Goal: Feedback & Contribution: Contribute content

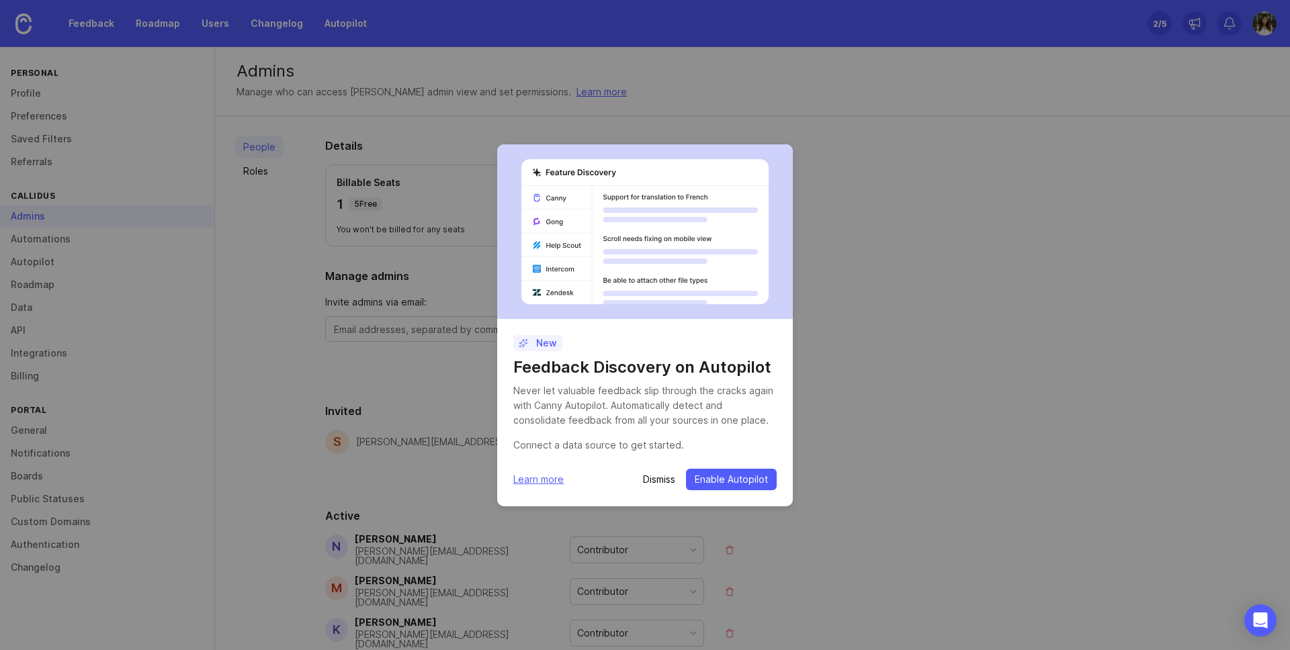
click at [657, 475] on p "Dismiss" at bounding box center [659, 479] width 32 height 13
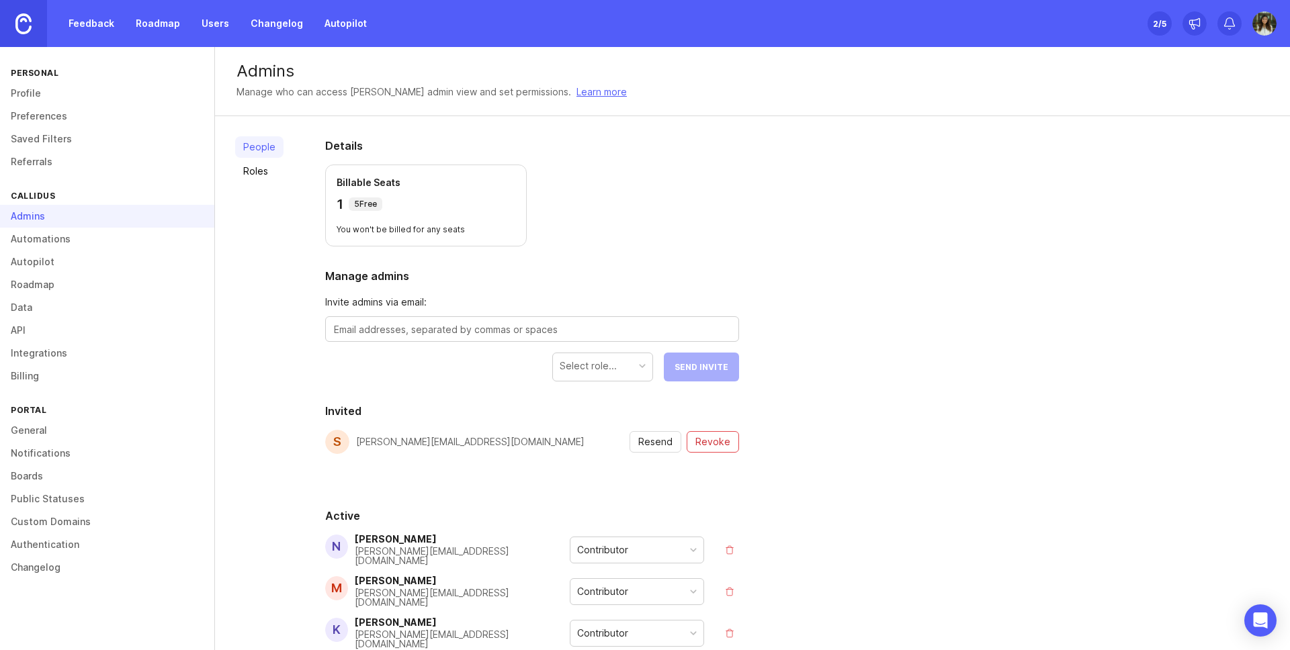
click at [99, 26] on link "Feedback" at bounding box center [91, 23] width 62 height 24
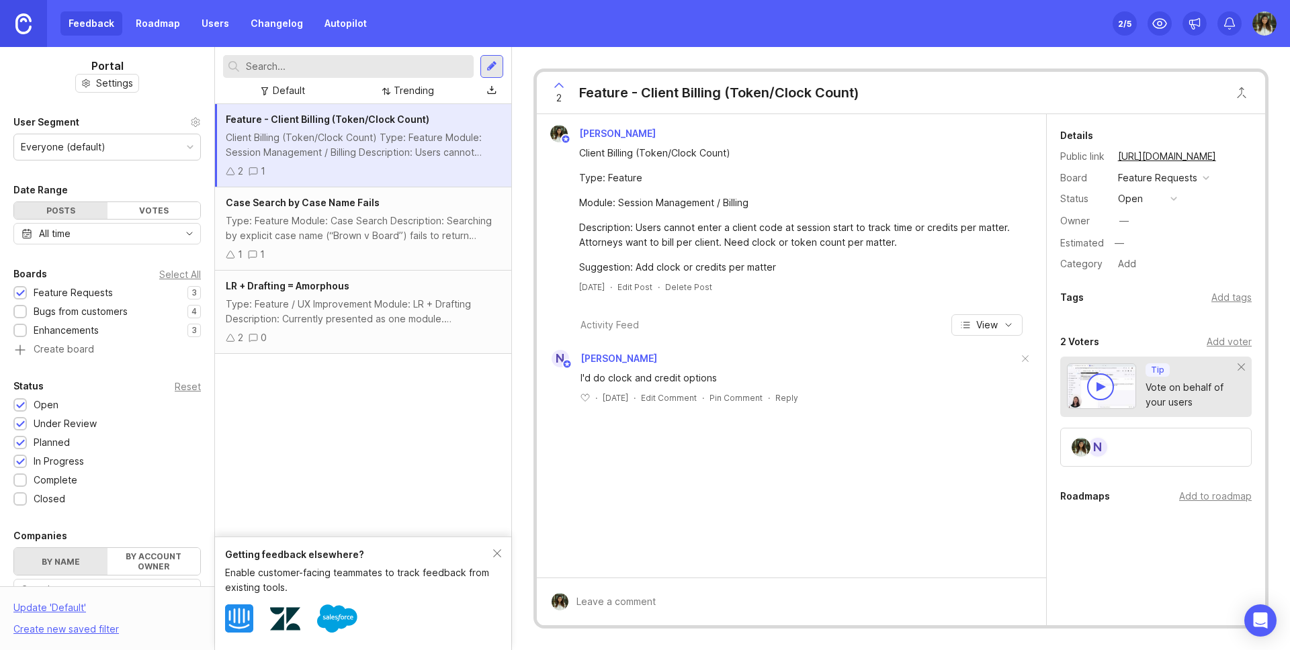
click at [22, 312] on div at bounding box center [20, 313] width 9 height 10
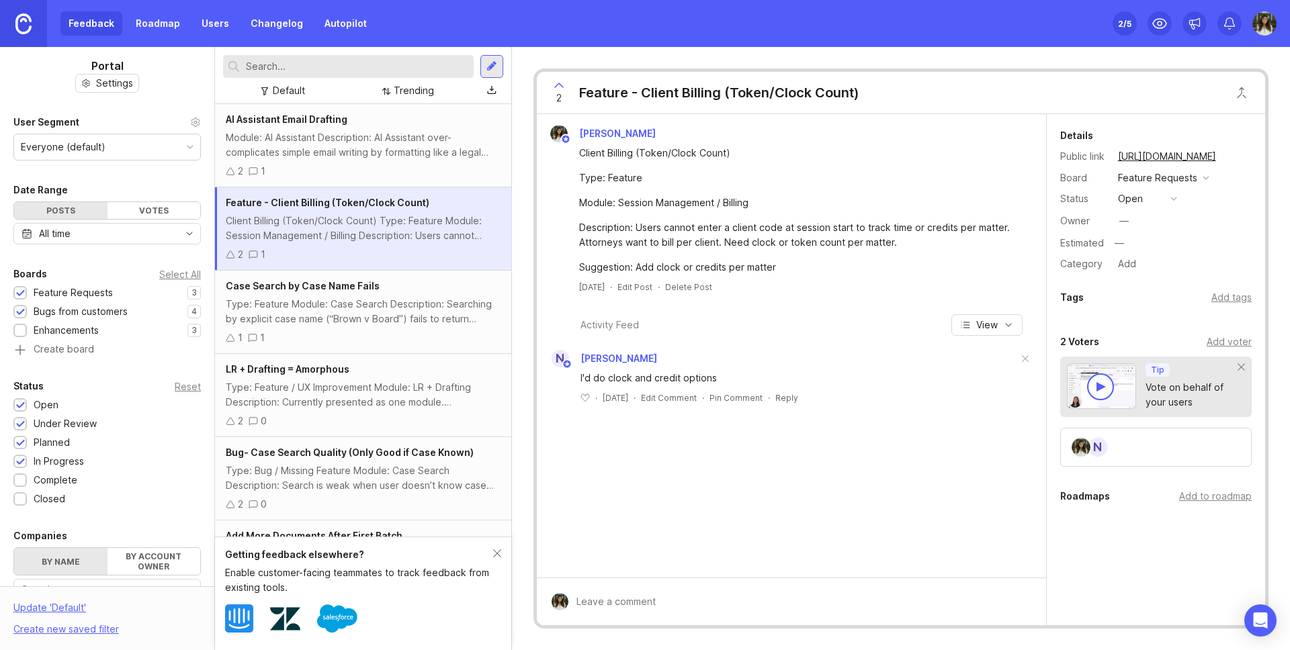
click at [19, 327] on div at bounding box center [20, 332] width 9 height 10
click at [499, 67] on div at bounding box center [491, 66] width 23 height 23
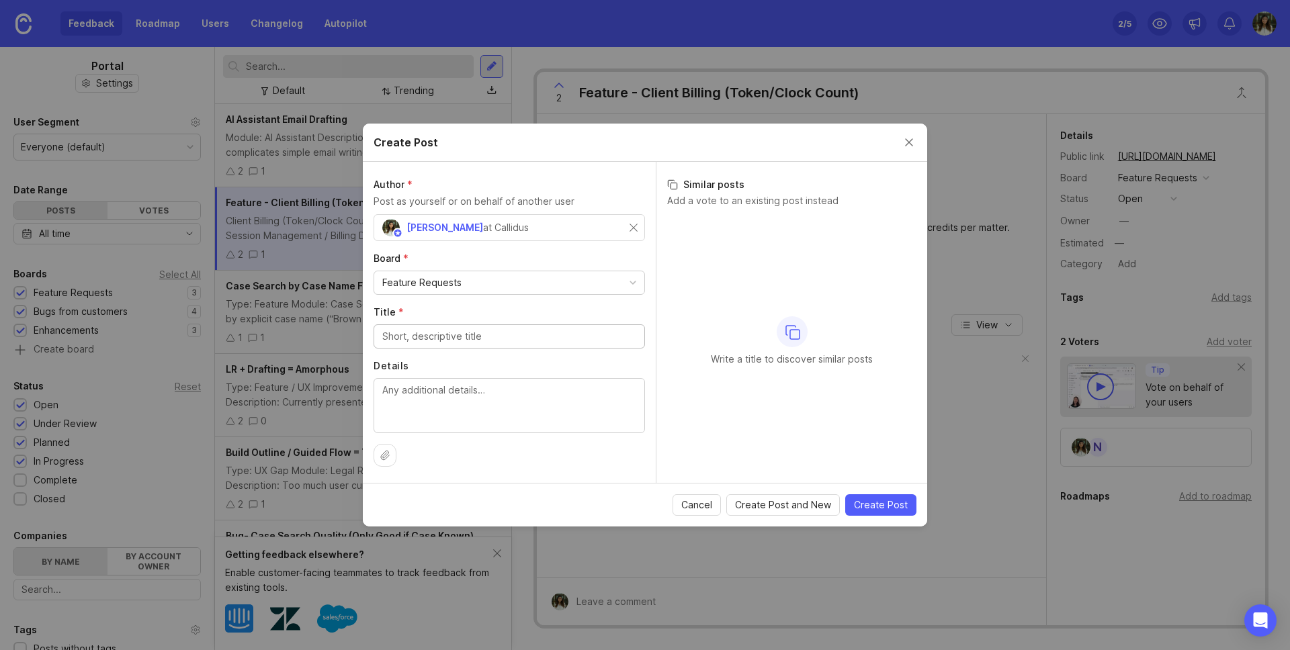
click at [455, 281] on div "Feature Requests" at bounding box center [421, 283] width 79 height 15
click at [441, 339] on input "Title *" at bounding box center [509, 336] width 254 height 15
click at [441, 341] on input "Title *" at bounding box center [509, 336] width 254 height 15
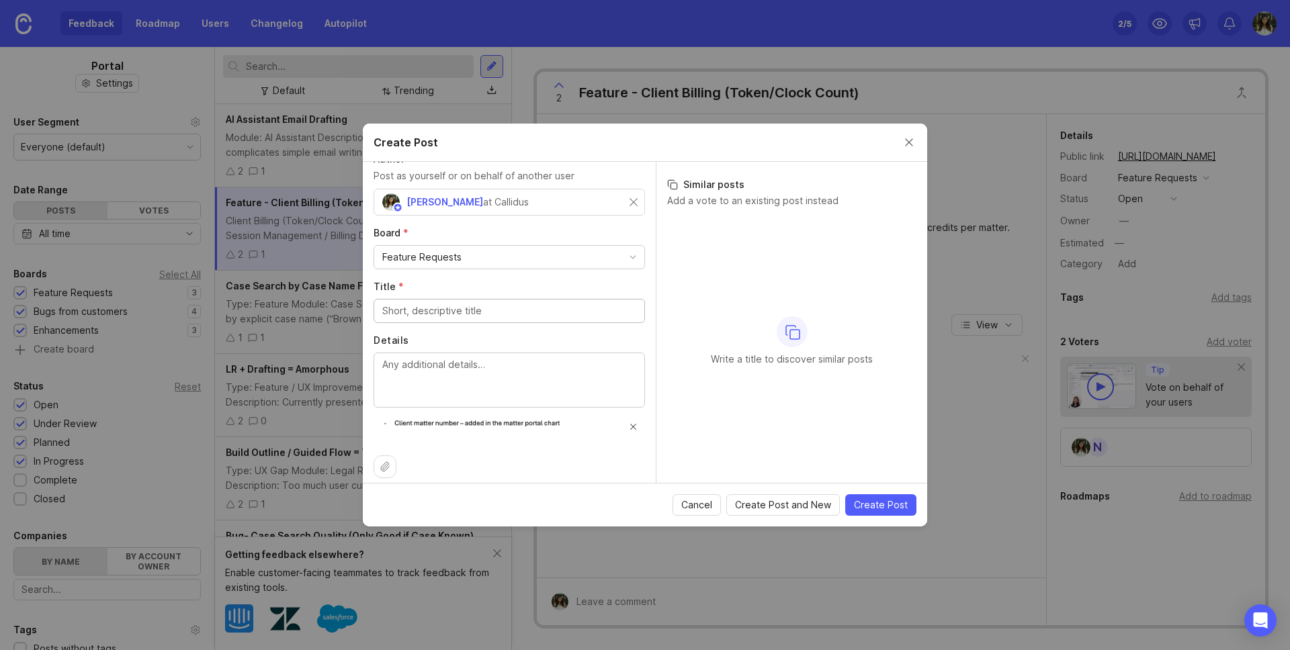
scroll to position [36, 0]
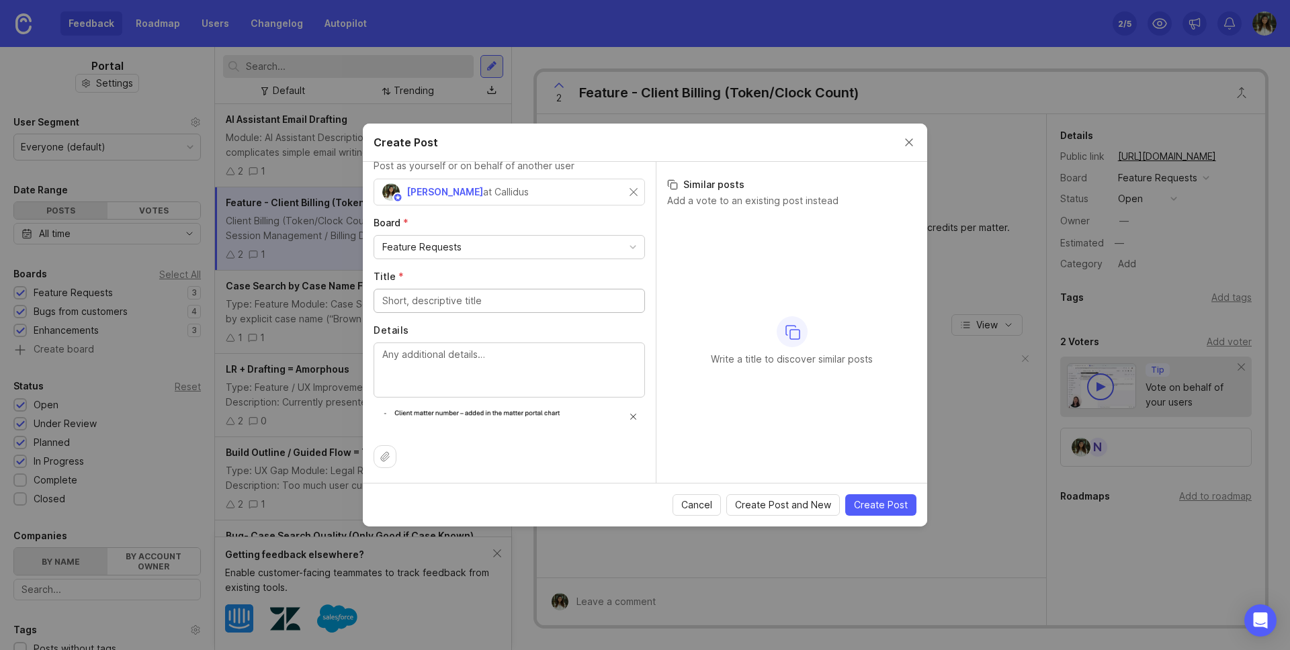
click at [627, 417] on button at bounding box center [633, 417] width 12 height 12
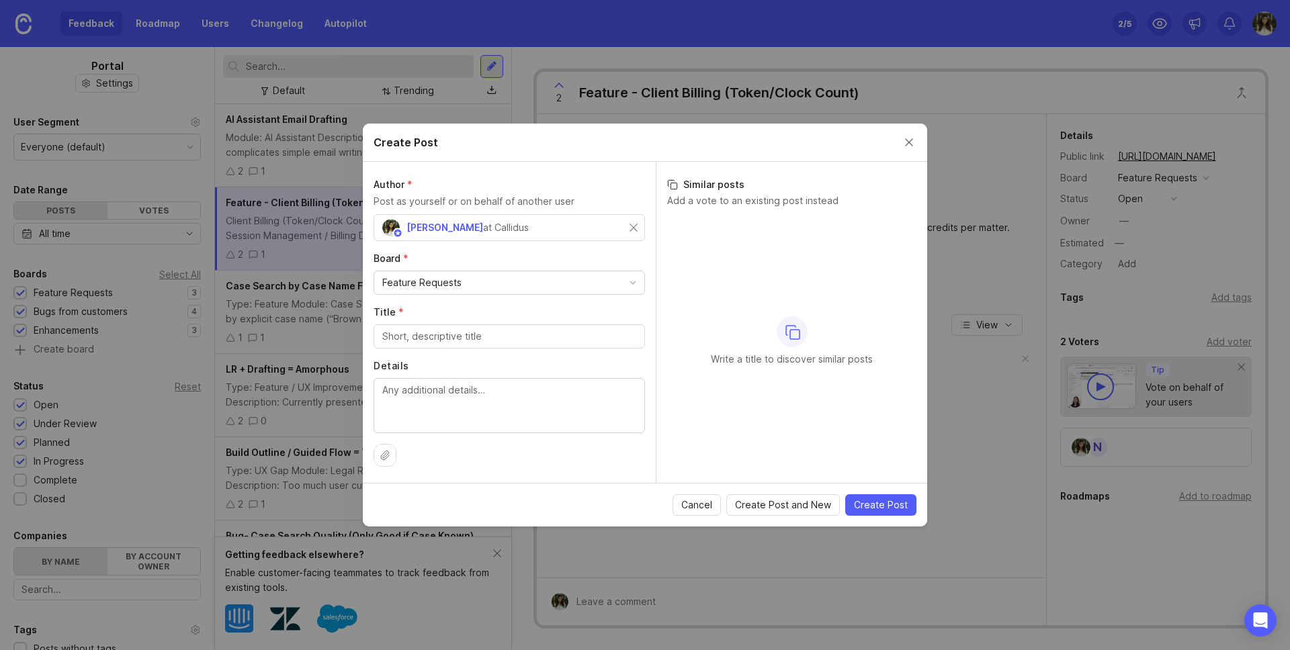
scroll to position [0, 0]
click at [439, 334] on input "Title *" at bounding box center [509, 336] width 254 height 15
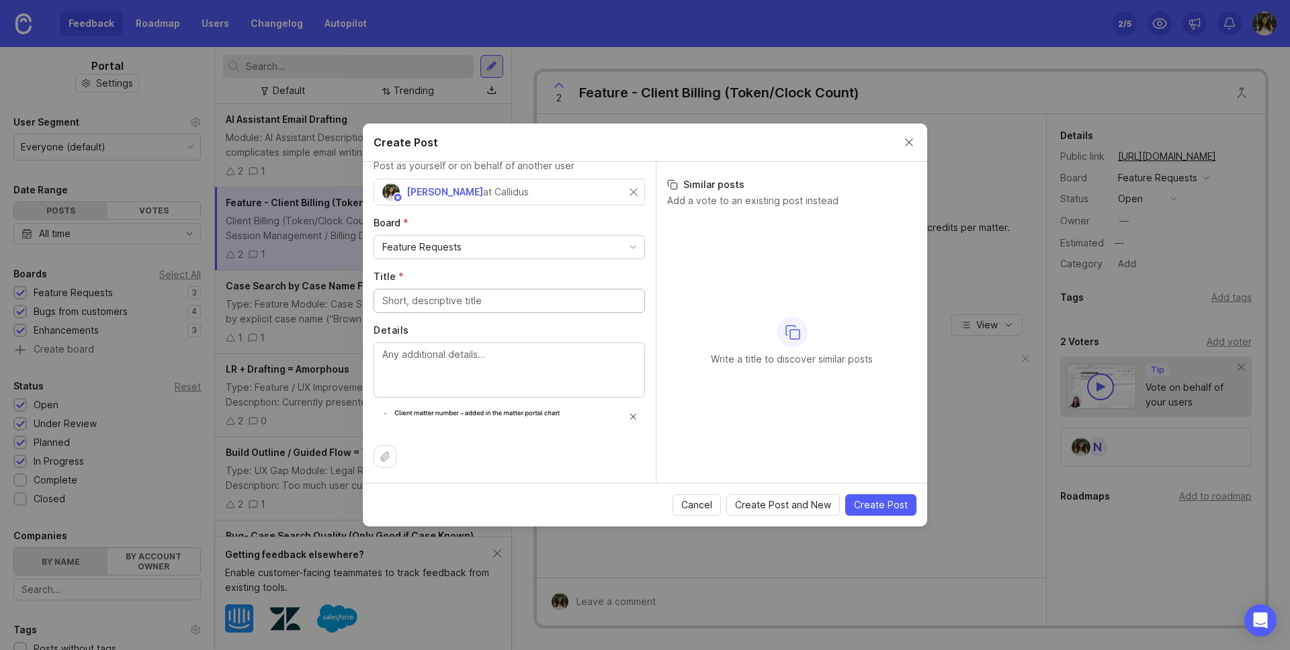
scroll to position [36, 0]
click at [628, 422] on img at bounding box center [509, 423] width 271 height 29
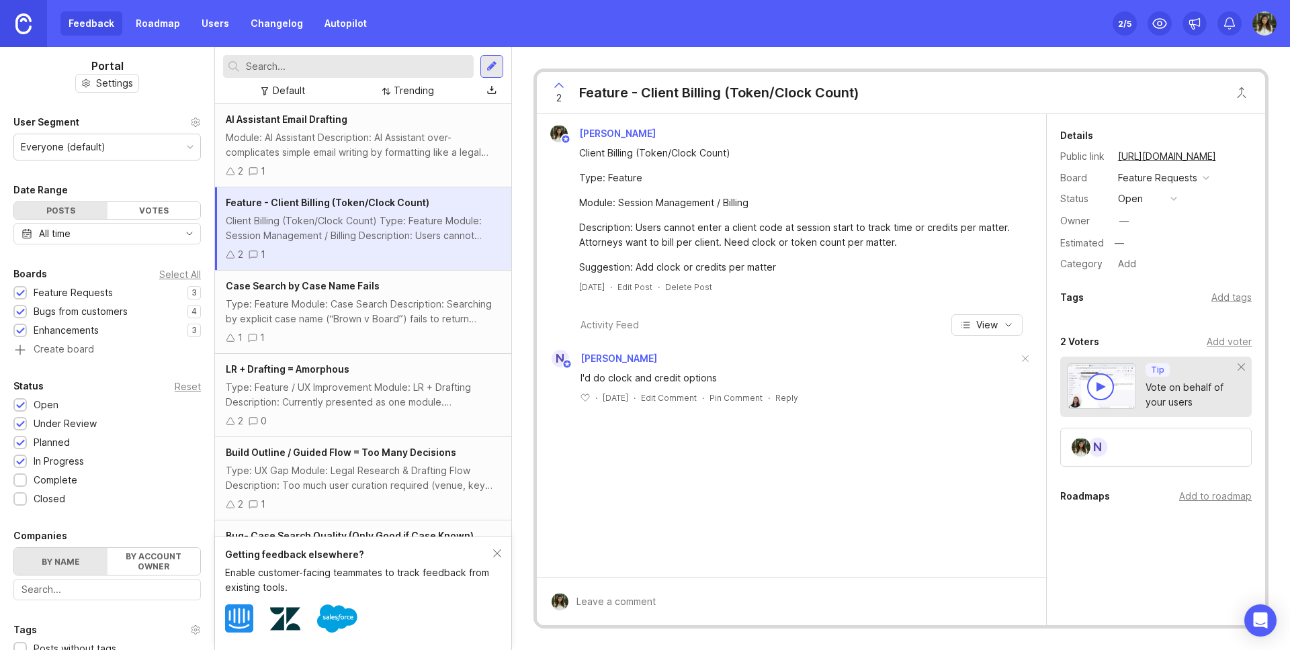
click at [486, 71] on div at bounding box center [491, 66] width 11 height 12
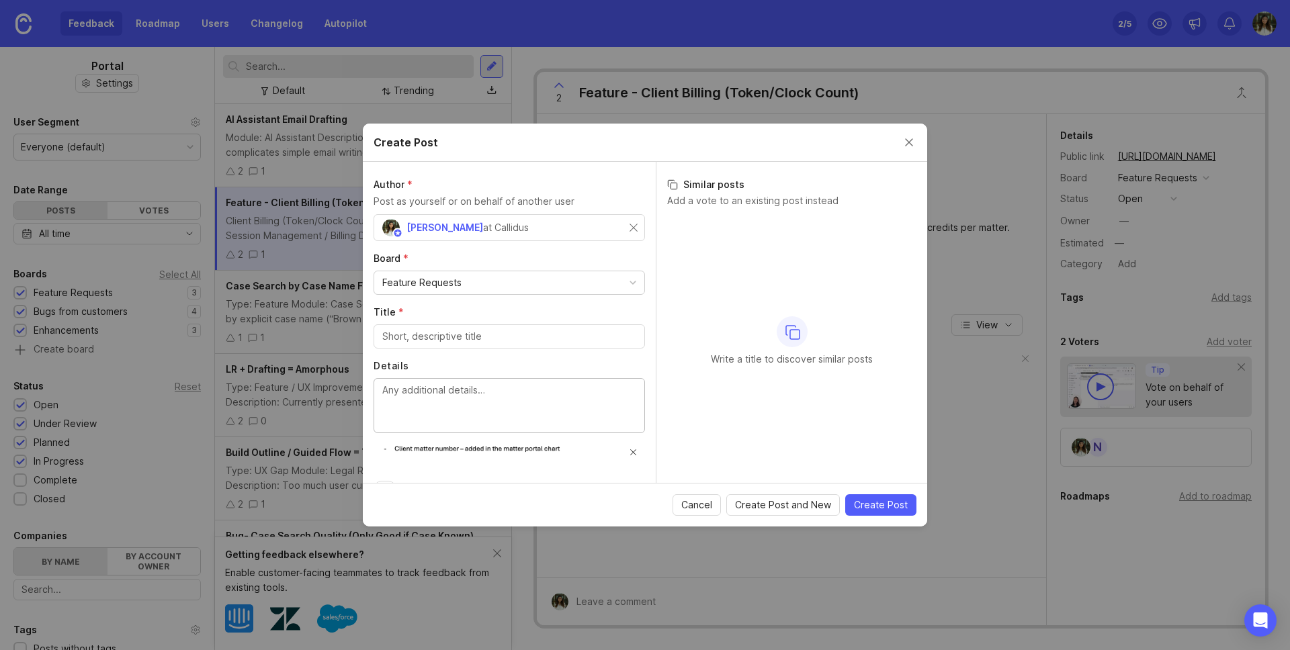
click at [428, 404] on textarea "Details" at bounding box center [509, 405] width 254 height 44
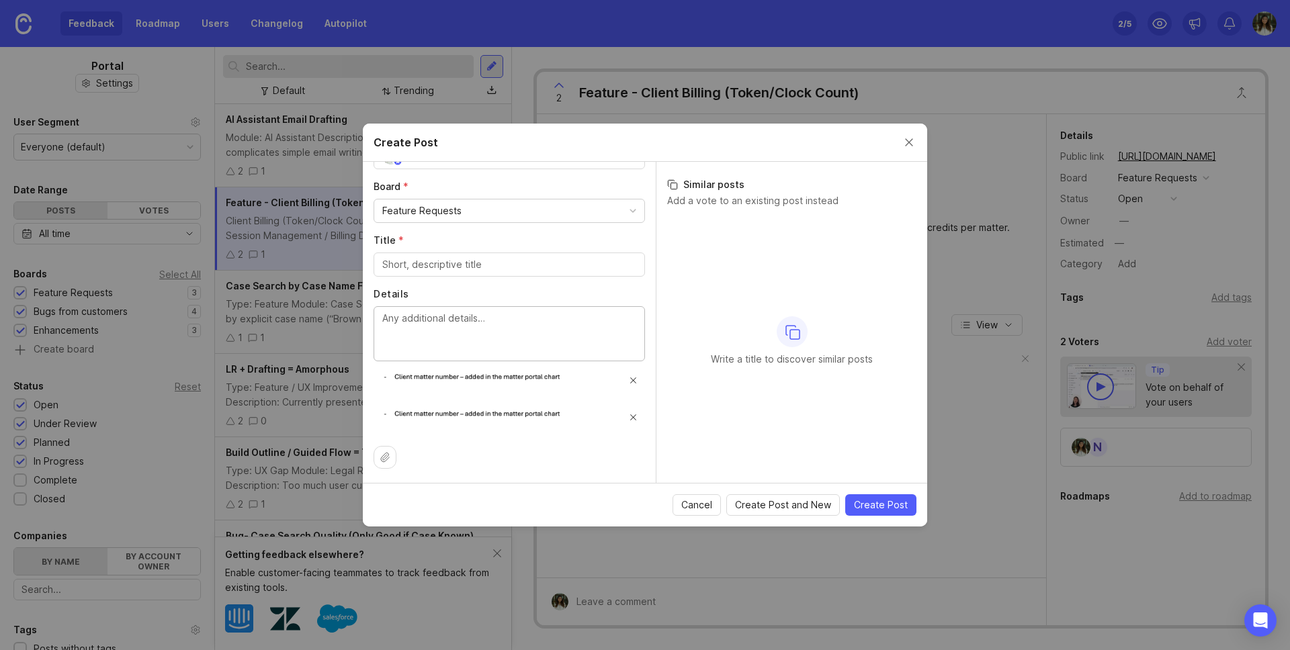
click at [627, 376] on button at bounding box center [633, 381] width 12 height 12
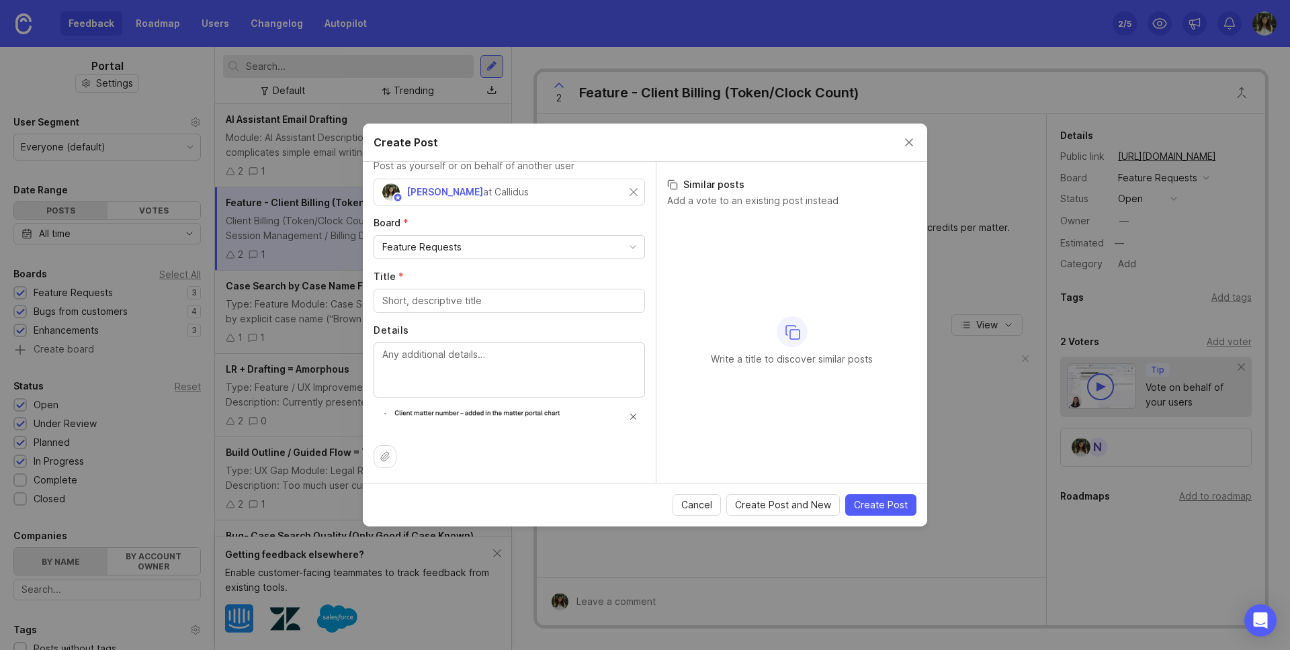
click at [630, 414] on span at bounding box center [633, 417] width 7 height 7
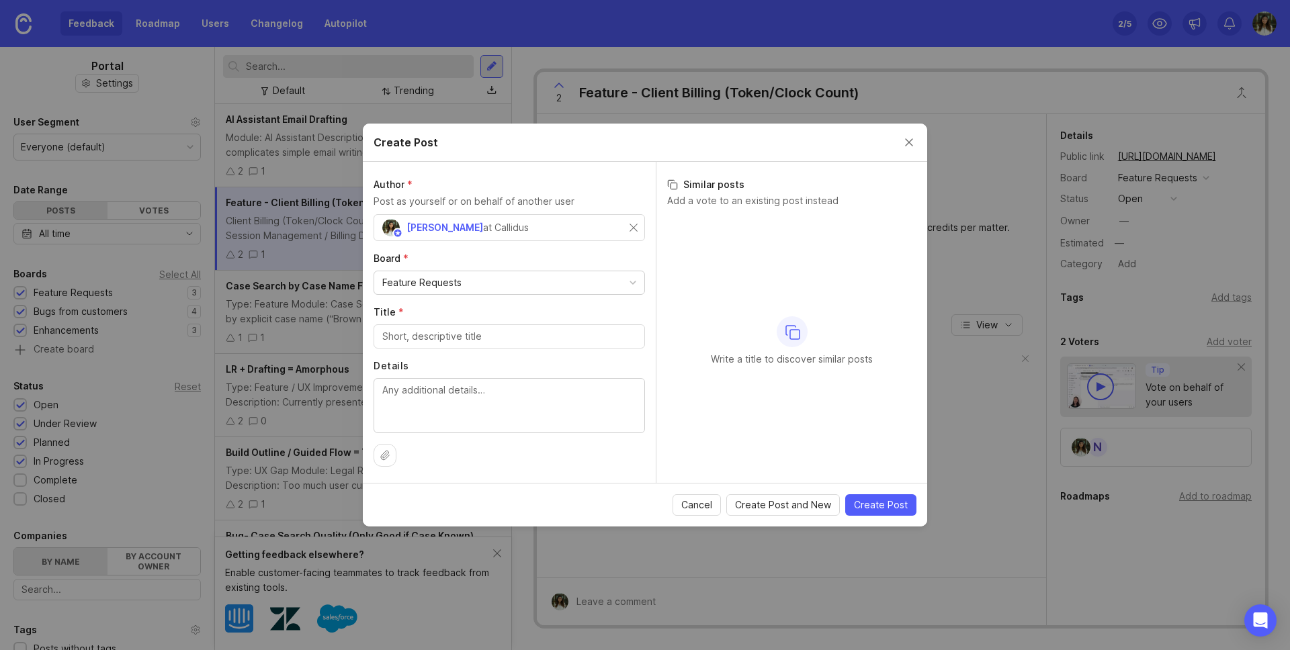
scroll to position [0, 0]
click at [450, 337] on input "Title *" at bounding box center [509, 336] width 254 height 15
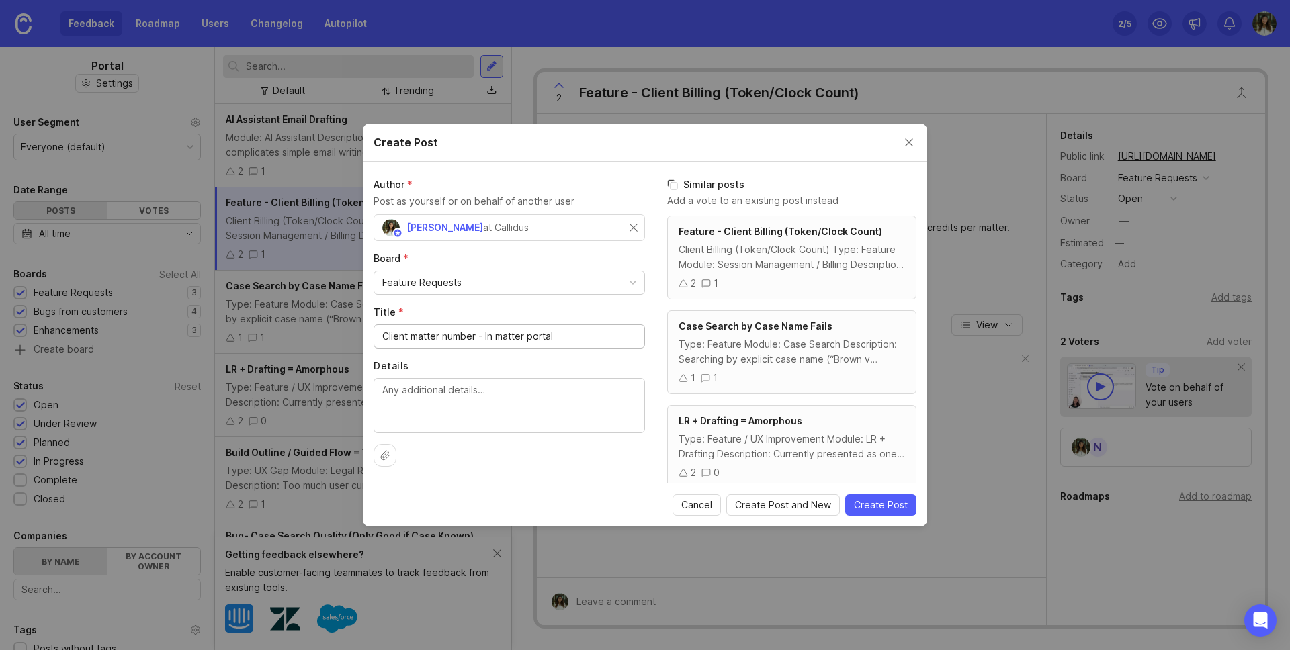
type input "Client matter number - In matter portal"
drag, startPoint x: 454, startPoint y: 434, endPoint x: 454, endPoint y: 420, distance: 14.1
click at [454, 431] on div "Author * Post as yourself or on behalf of another user Sarina Zohdi at Callidus…" at bounding box center [509, 322] width 293 height 321
click at [452, 394] on textarea "Details" at bounding box center [509, 405] width 254 height 44
type textarea "@"
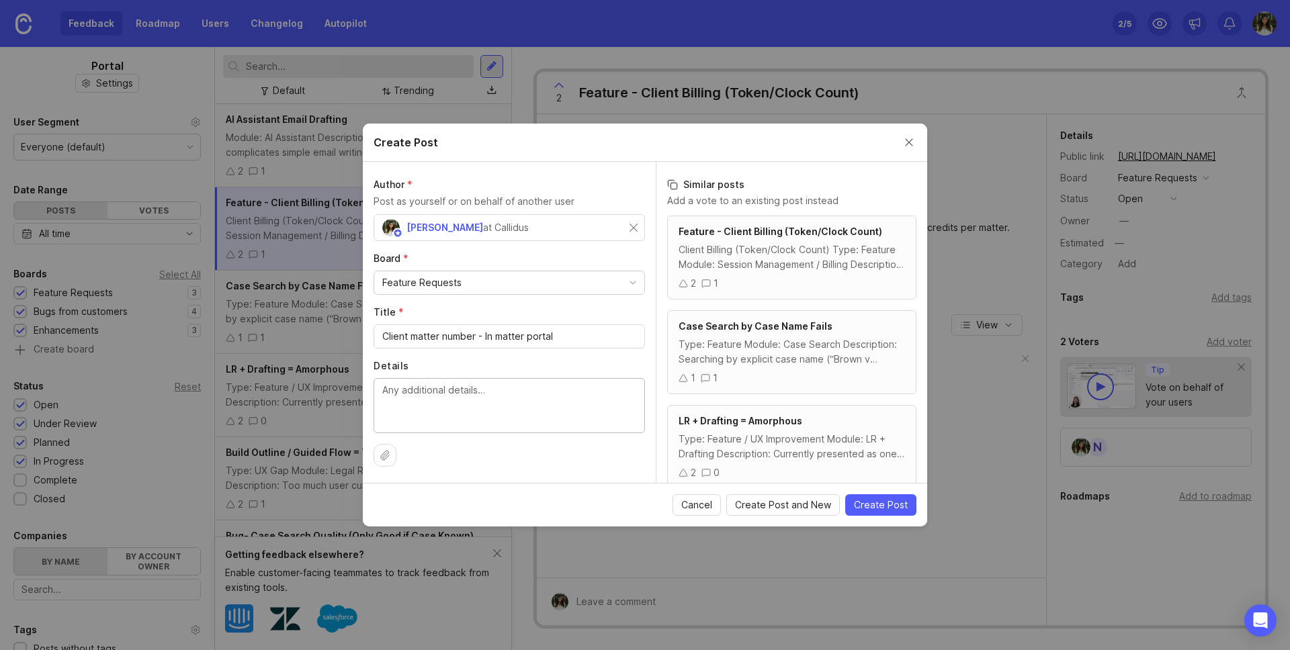
click at [882, 509] on span "Create Post" at bounding box center [881, 505] width 54 height 13
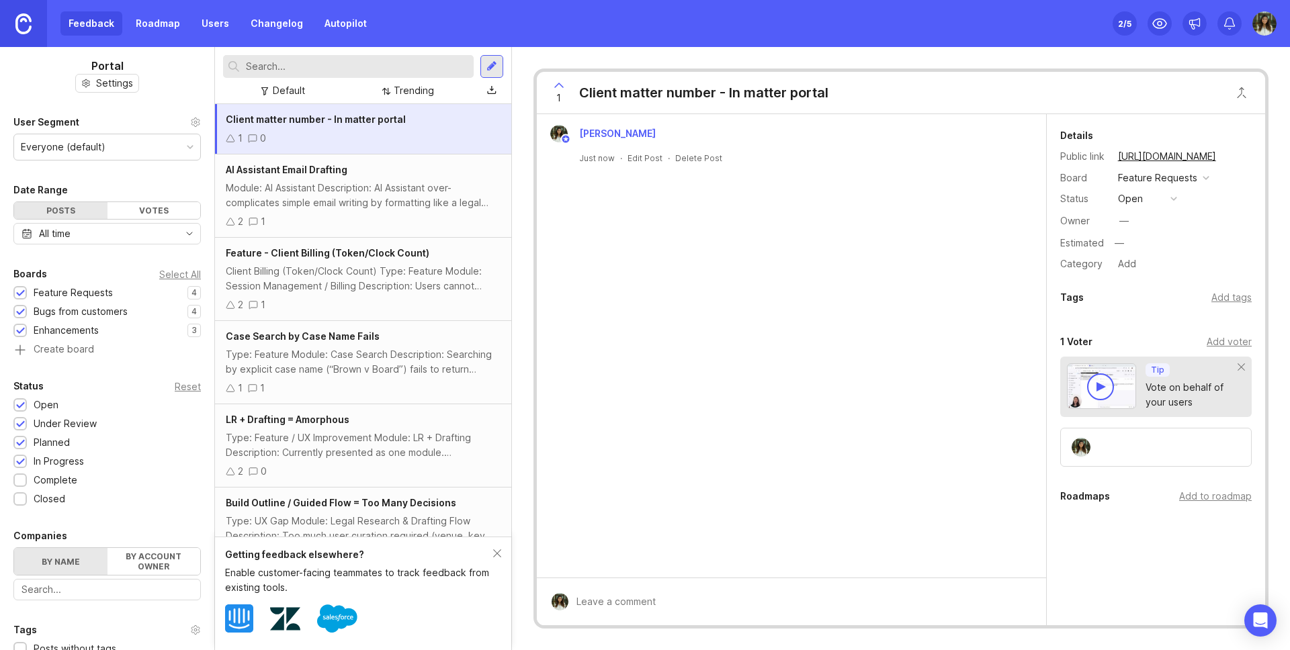
click at [669, 195] on div "Sarina Zohdi Just now · Edit Post · Delete Post" at bounding box center [791, 346] width 509 height 464
click at [638, 596] on div at bounding box center [801, 602] width 466 height 26
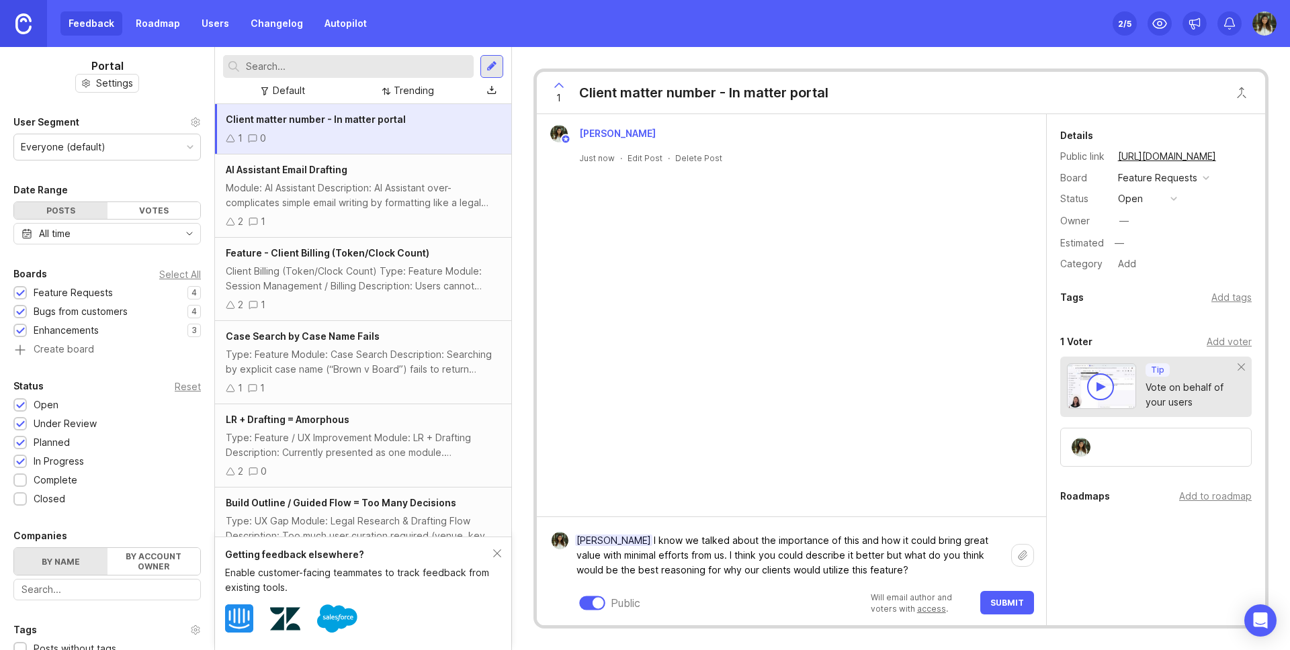
type textarea "Marissa Leon I know we talked about the importance of this and how it could bri…"
click at [1007, 599] on span "Submit" at bounding box center [1007, 603] width 34 height 10
